Goal: Information Seeking & Learning: Understand process/instructions

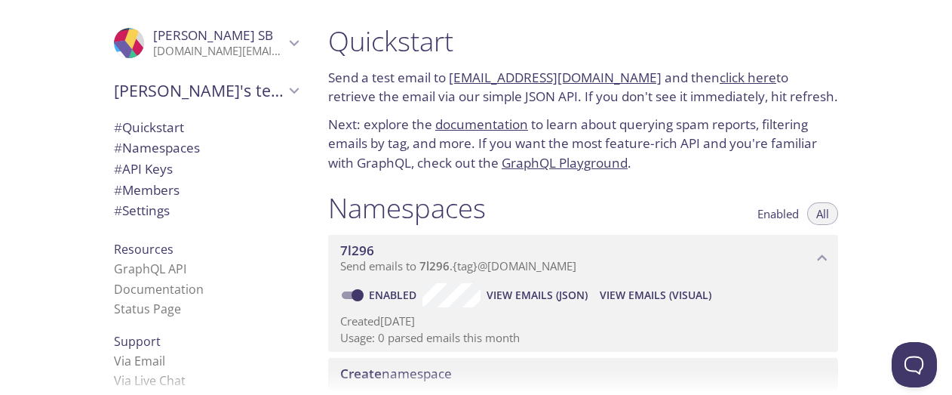
scroll to position [346, 0]
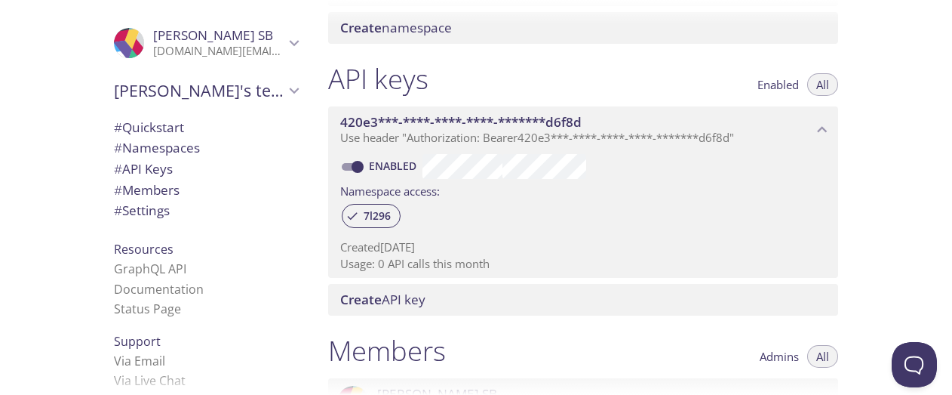
click at [926, 211] on div "Quickstart Send a test email to [EMAIL_ADDRESS][DOMAIN_NAME] and then click her…" at bounding box center [634, 197] width 636 height 395
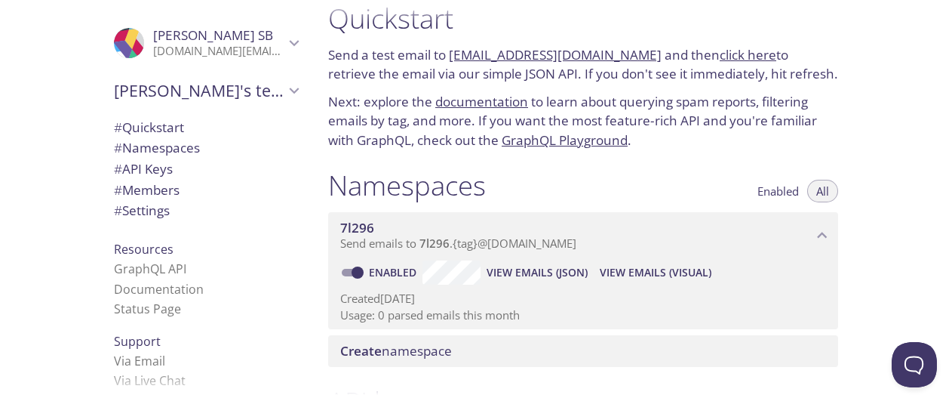
scroll to position [20, 0]
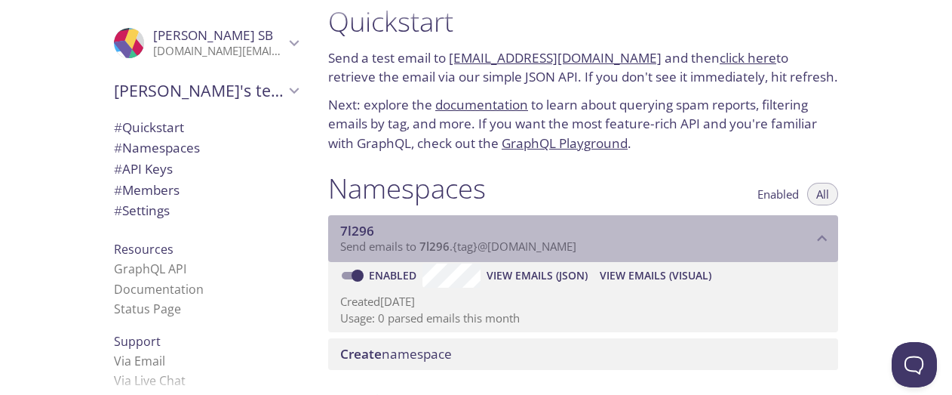
click at [441, 248] on span "7l296" at bounding box center [435, 245] width 30 height 15
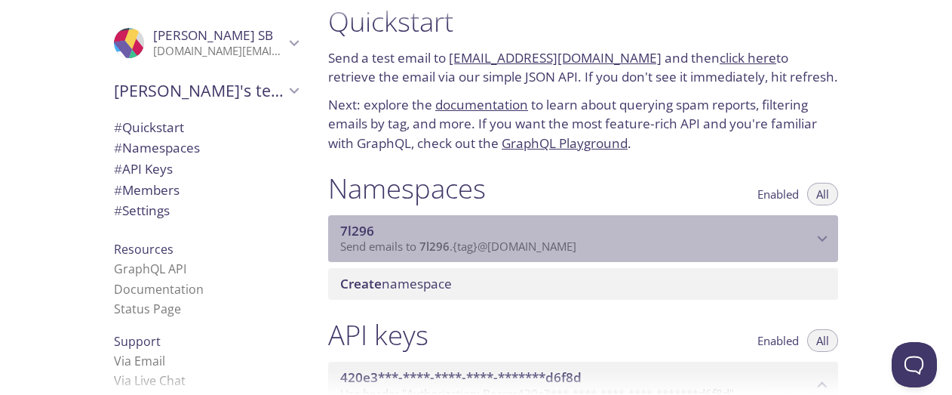
click at [441, 248] on span "7l296" at bounding box center [435, 245] width 30 height 15
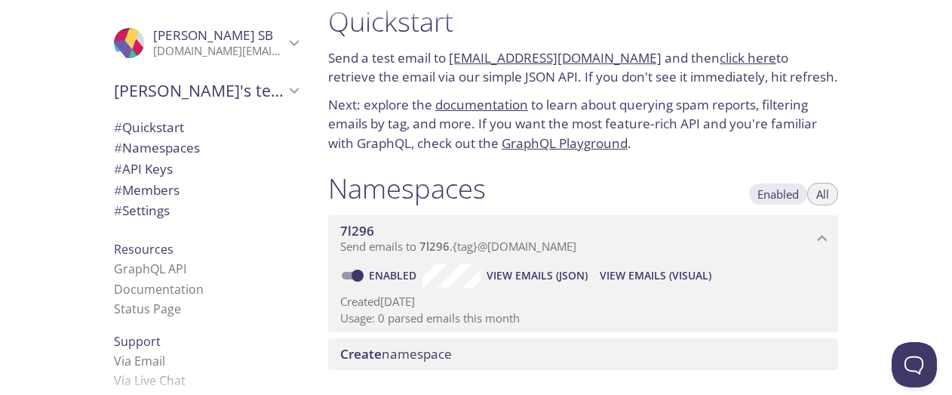
click at [771, 194] on span "Enabled" at bounding box center [779, 194] width 42 height 0
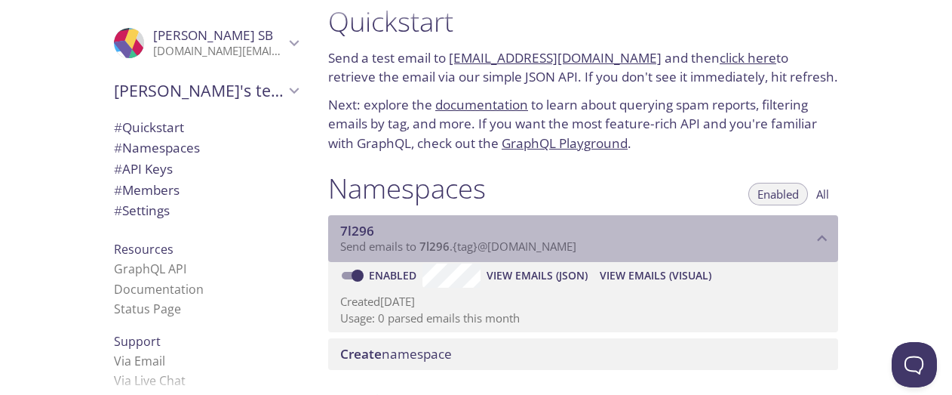
drag, startPoint x: 598, startPoint y: 246, endPoint x: 512, endPoint y: 245, distance: 86.0
click at [512, 245] on p "Send emails to 7l296 . {tag} @[DOMAIN_NAME]" at bounding box center [576, 246] width 472 height 15
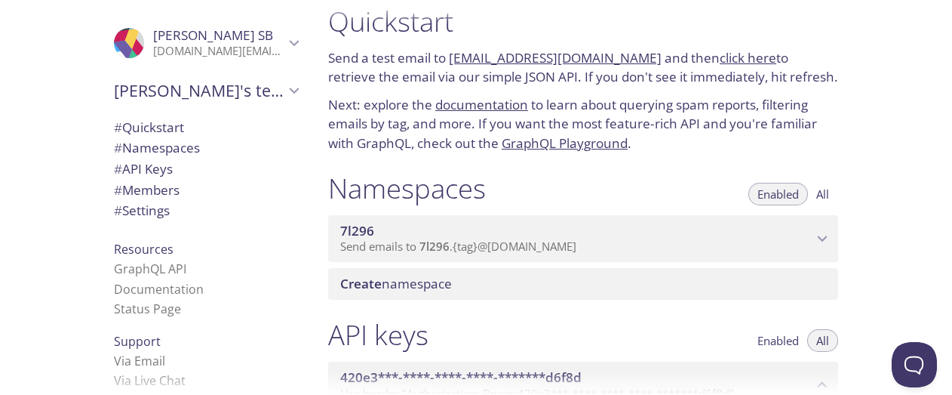
drag, startPoint x: 638, startPoint y: 52, endPoint x: 452, endPoint y: 56, distance: 185.7
click at [452, 56] on p "Send a test email to [EMAIL_ADDRESS][DOMAIN_NAME] and then click here to retrie…" at bounding box center [583, 67] width 510 height 38
copy link "[EMAIL_ADDRESS][DOMAIN_NAME]"
click at [948, 383] on div at bounding box center [476, 383] width 952 height 24
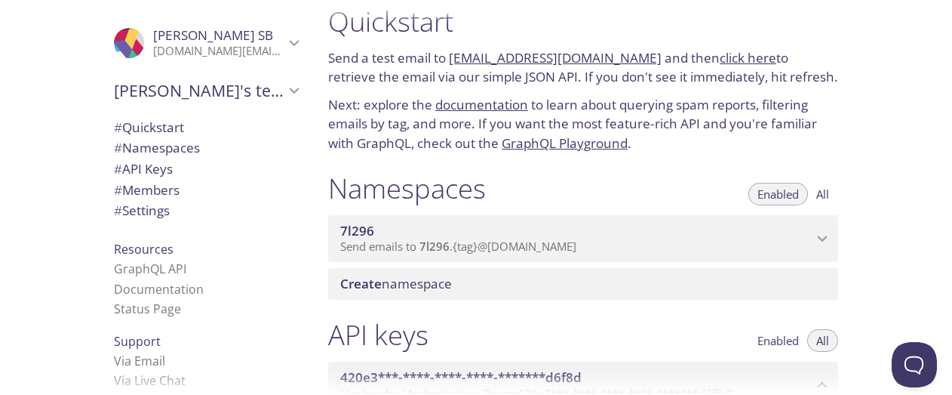
click at [948, 383] on div at bounding box center [476, 383] width 952 height 24
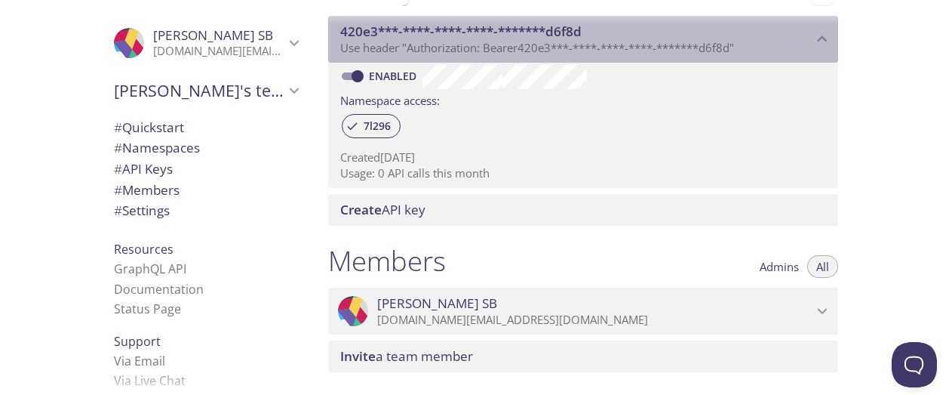
click at [488, 26] on span "420e3***-****-****-****-*******d6f8d" at bounding box center [461, 31] width 242 height 17
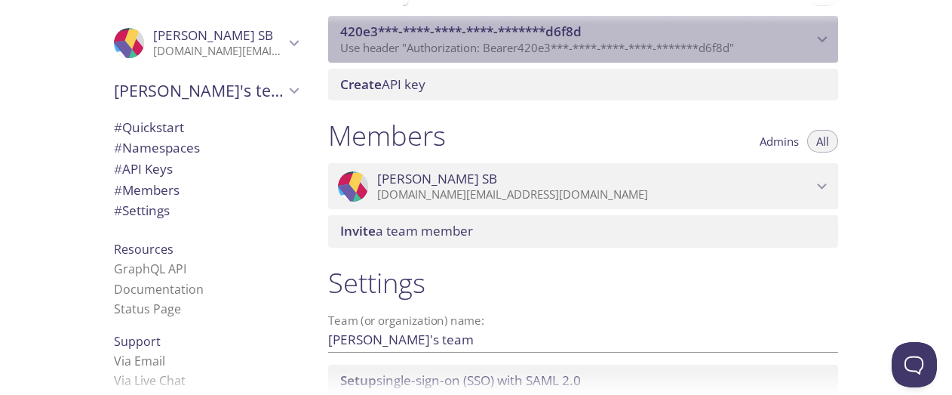
click at [825, 39] on icon "420e3***-****-****-****-*******d6f8d API key" at bounding box center [823, 40] width 10 height 6
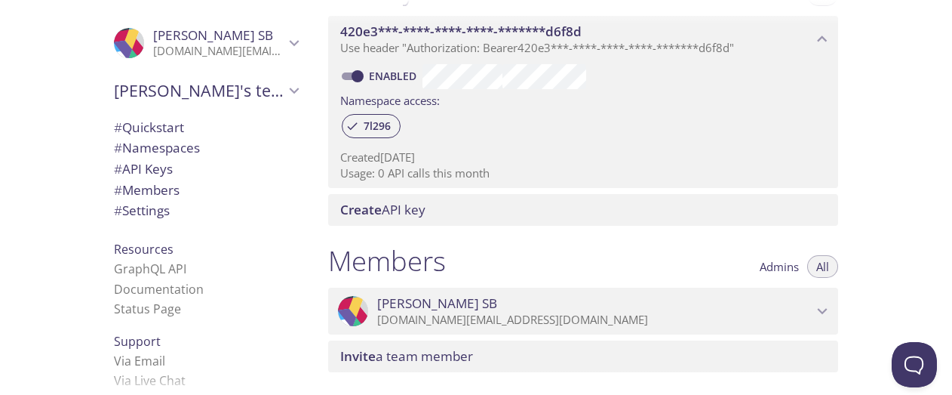
click at [946, 11] on div at bounding box center [476, 12] width 952 height 24
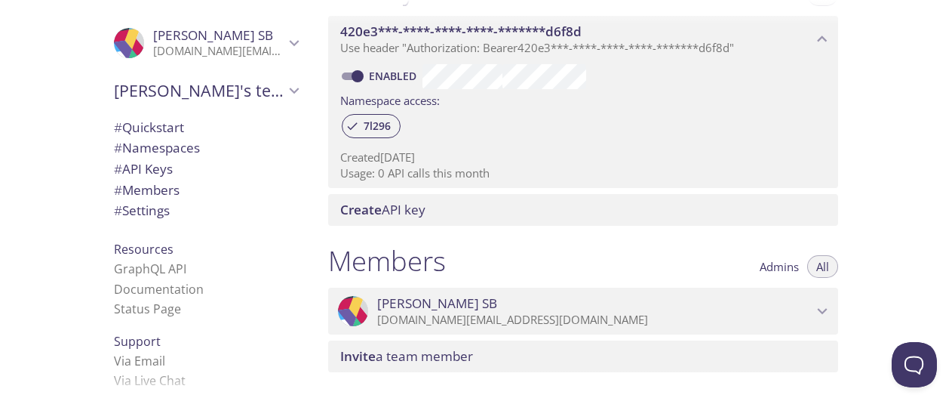
click at [946, 11] on div at bounding box center [476, 12] width 952 height 24
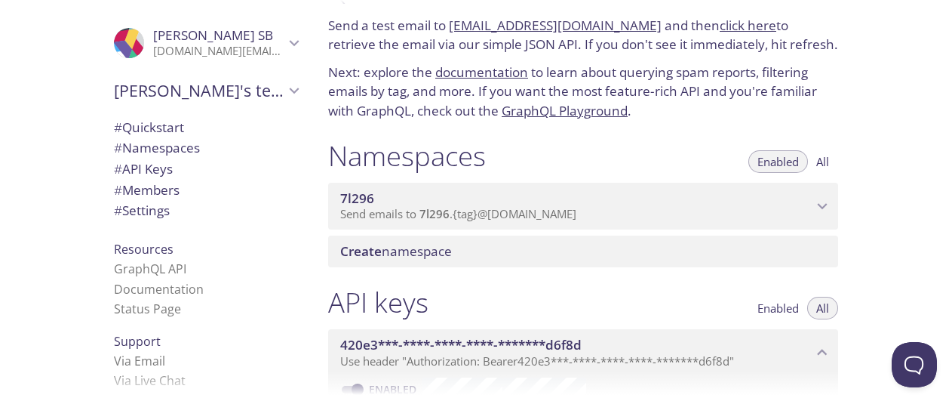
scroll to position [49, 0]
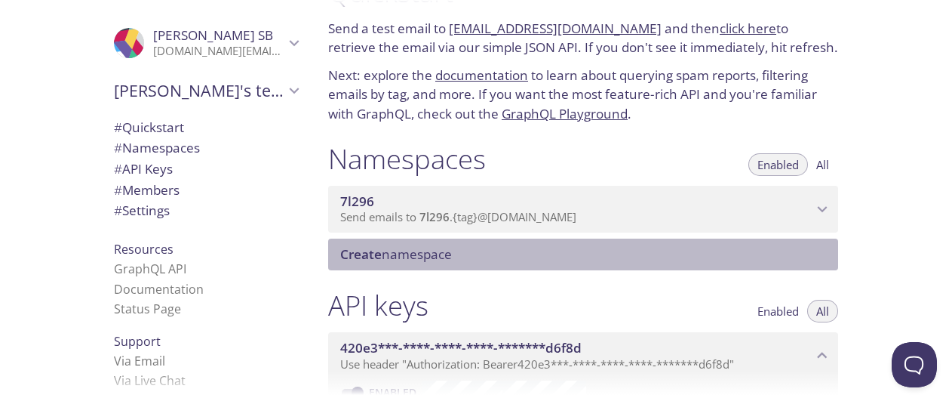
click at [403, 252] on span "Create namespace" at bounding box center [396, 253] width 112 height 17
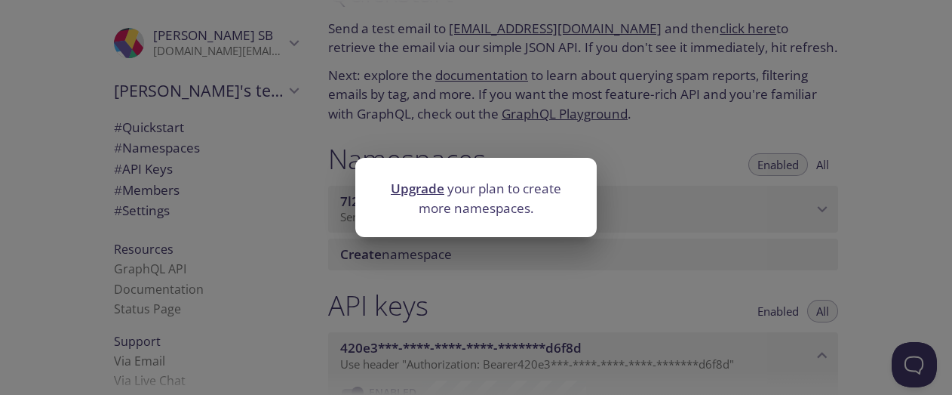
click at [872, 235] on div "Upgrade your plan to create more namespaces." at bounding box center [476, 197] width 952 height 395
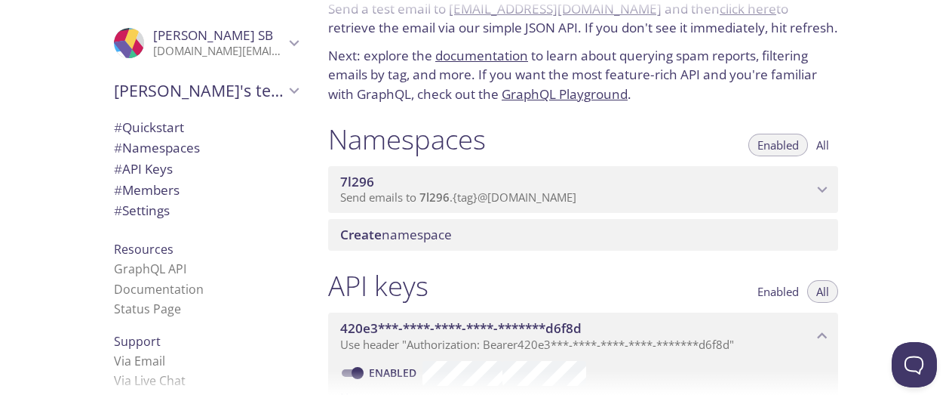
scroll to position [72, 0]
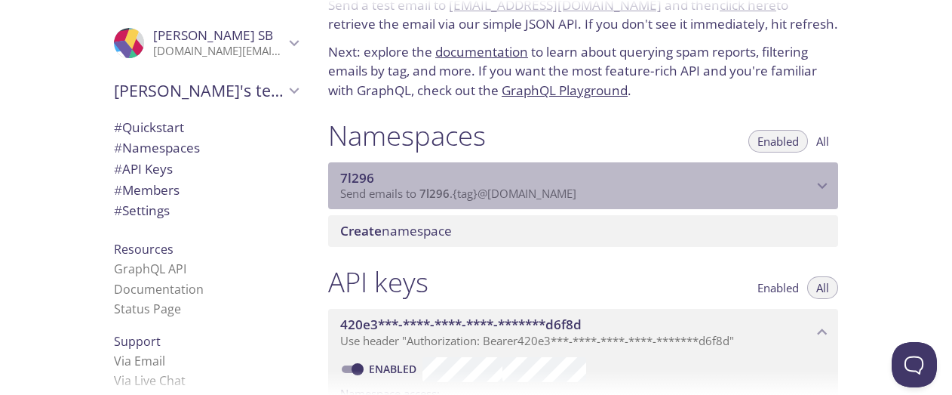
click at [825, 185] on icon "7l296 namespace" at bounding box center [823, 186] width 10 height 6
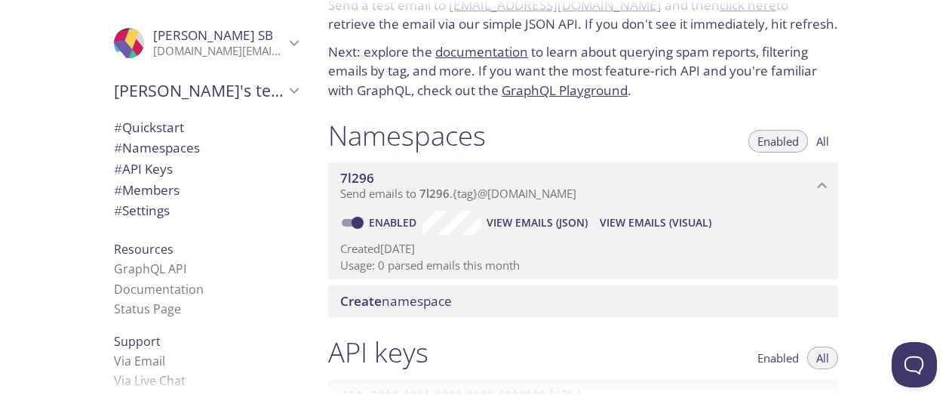
click at [947, 383] on div at bounding box center [476, 383] width 952 height 24
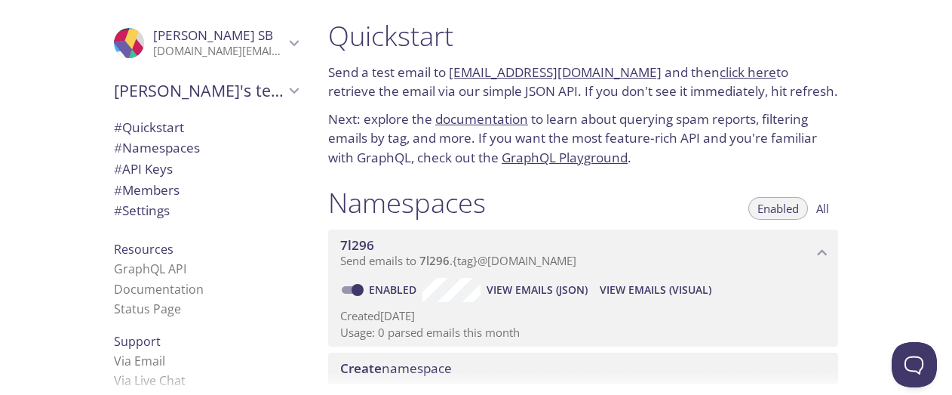
scroll to position [0, 0]
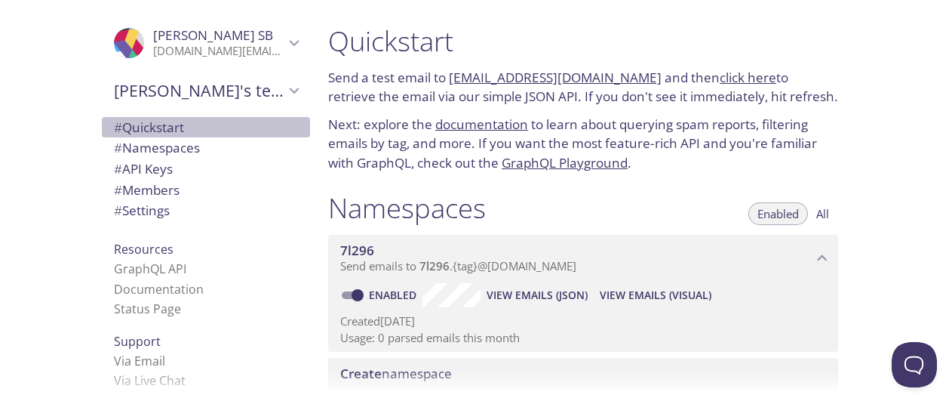
click at [146, 132] on span "# Quickstart" at bounding box center [149, 126] width 70 height 17
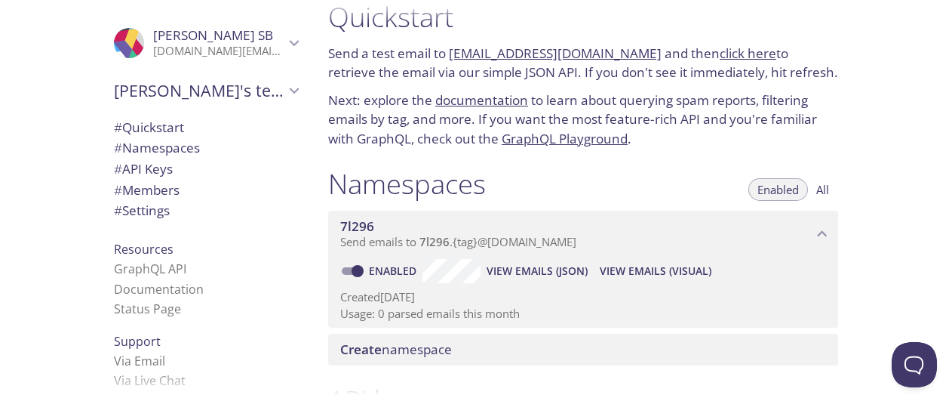
click at [725, 53] on link "click here" at bounding box center [748, 53] width 57 height 17
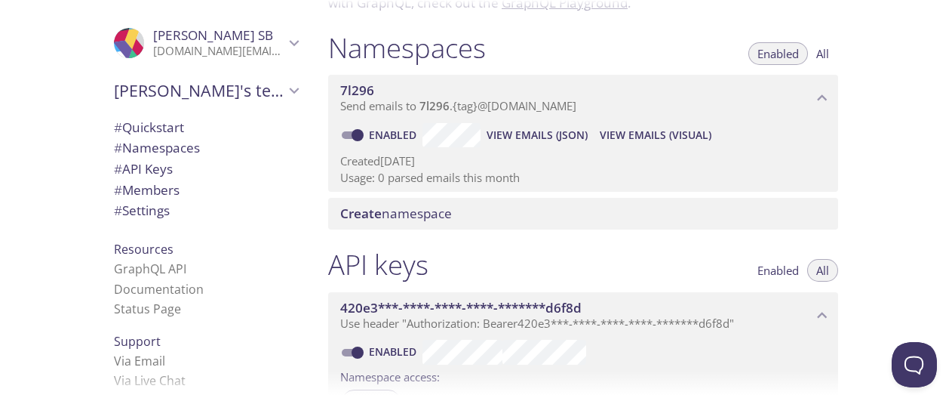
scroll to position [162, 0]
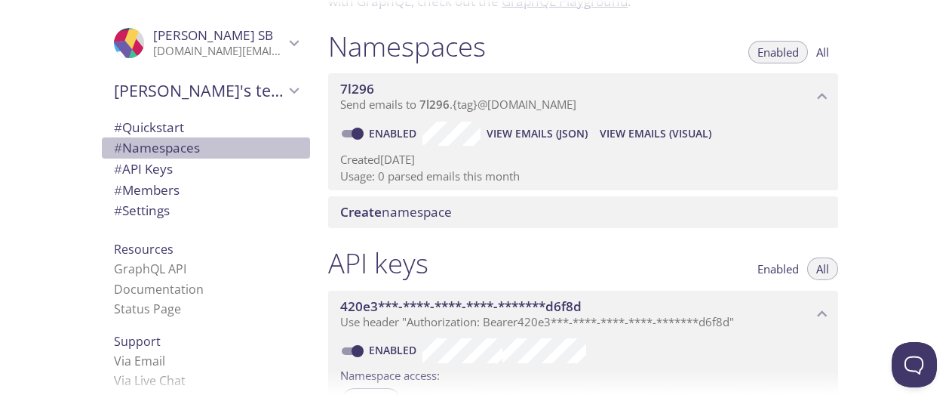
click at [146, 152] on span "# Namespaces" at bounding box center [157, 147] width 86 height 17
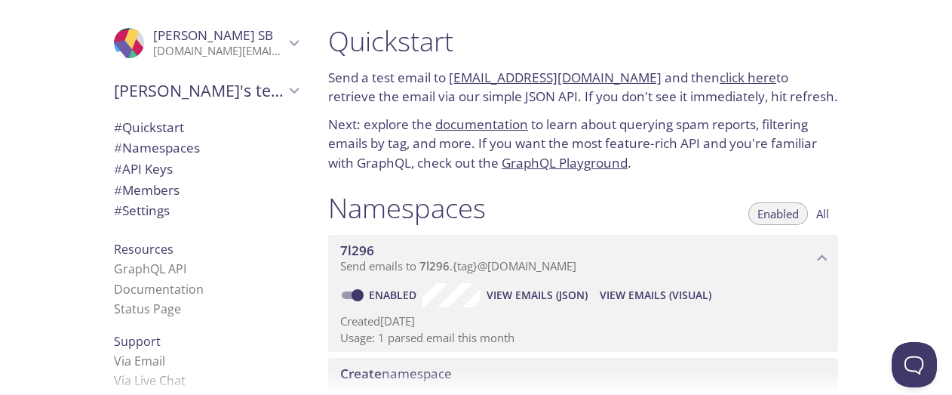
click at [738, 75] on link "click here" at bounding box center [748, 77] width 57 height 17
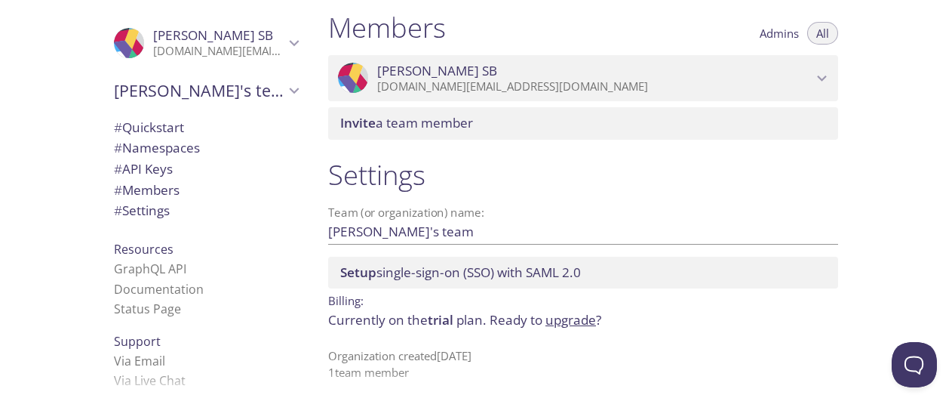
scroll to position [678, 0]
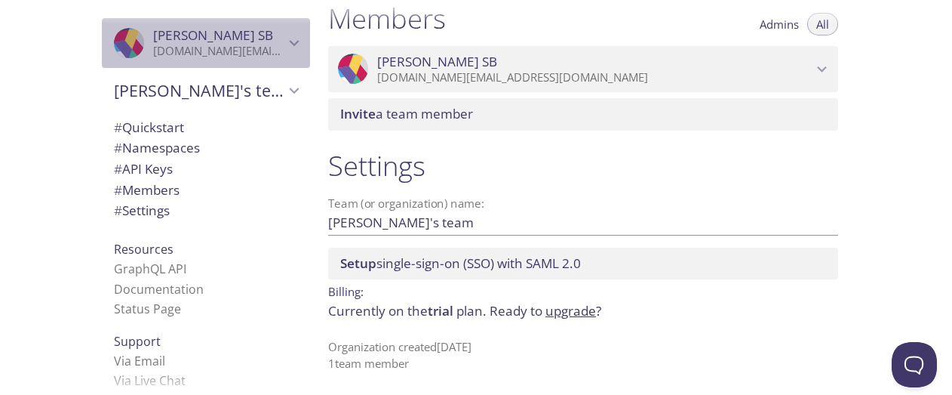
click at [285, 45] on icon "Jenny SB" at bounding box center [295, 43] width 20 height 20
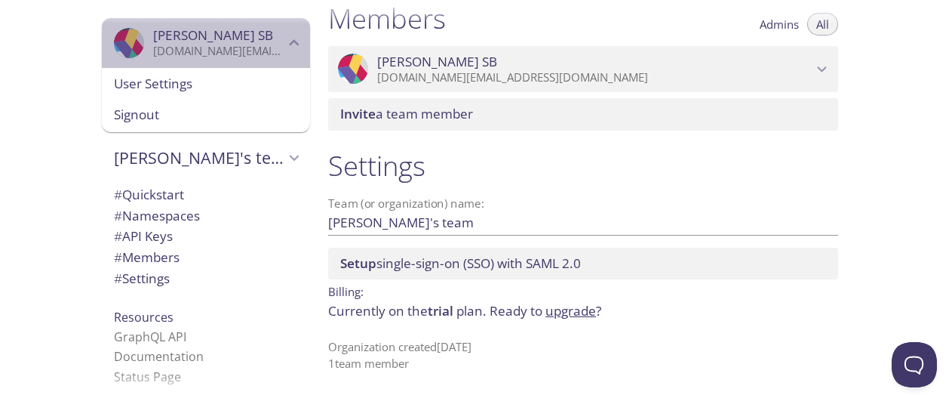
click at [285, 45] on icon "Jenny SB" at bounding box center [295, 43] width 20 height 20
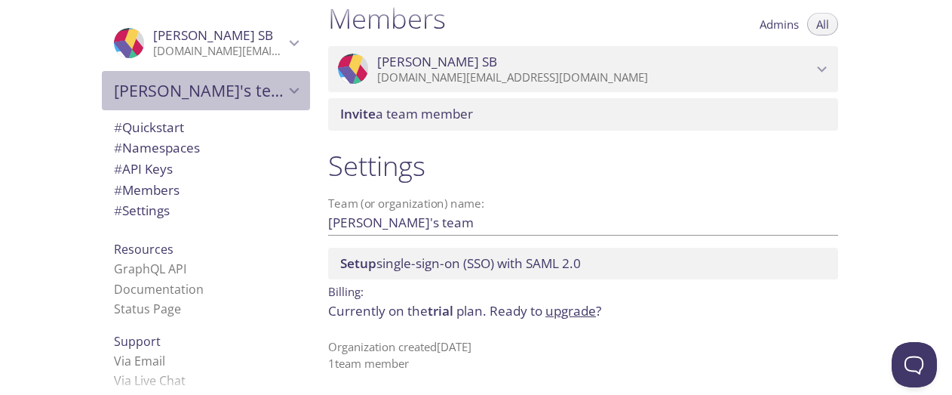
click at [285, 91] on icon "Jenny's team" at bounding box center [295, 91] width 20 height 20
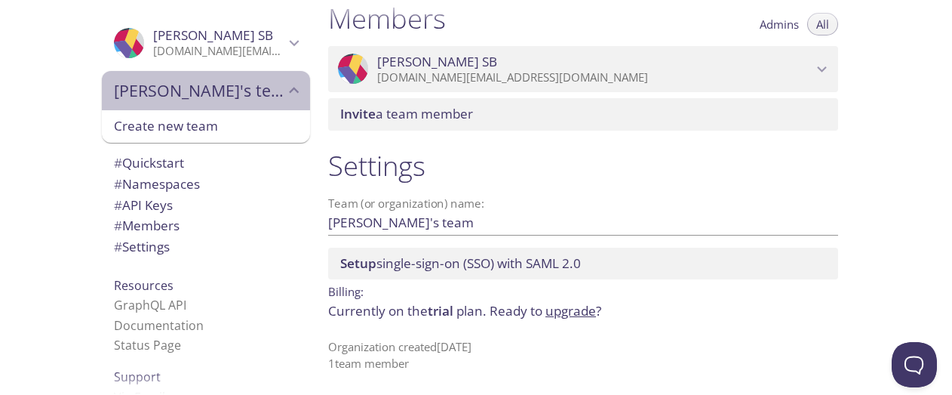
click at [290, 91] on icon "Jenny's team" at bounding box center [295, 90] width 10 height 6
